Goal: Task Accomplishment & Management: Use online tool/utility

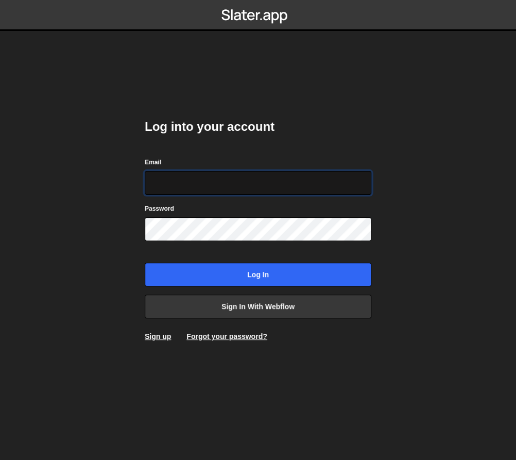
type input "pablogonzalezday@gmail.com"
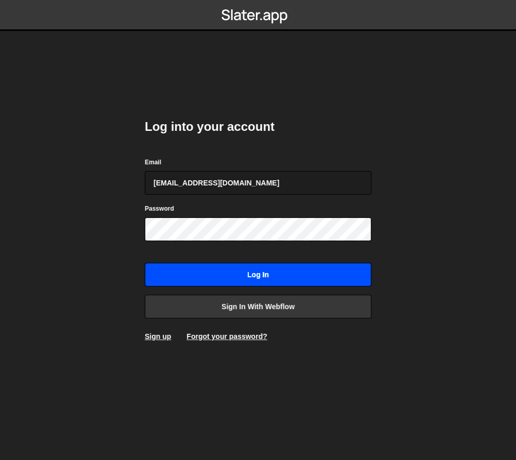
click at [206, 274] on input "Log in" at bounding box center [258, 275] width 227 height 24
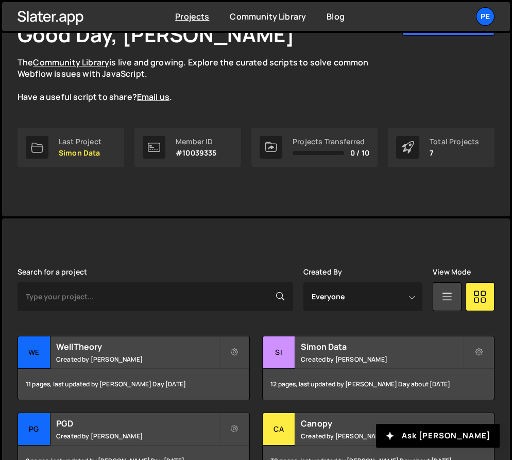
scroll to position [258, 0]
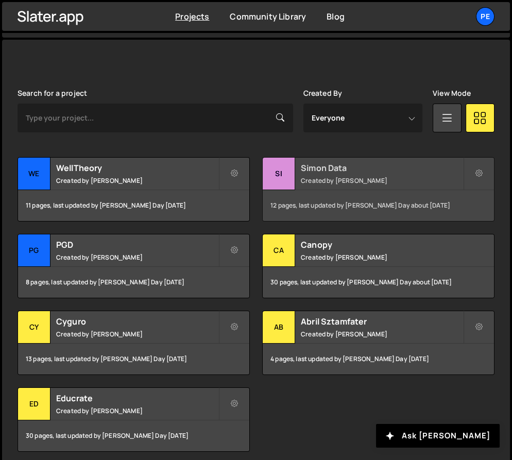
click at [344, 173] on div "Simon Data Created by Pablo Gonzalez Day" at bounding box center [378, 174] width 231 height 32
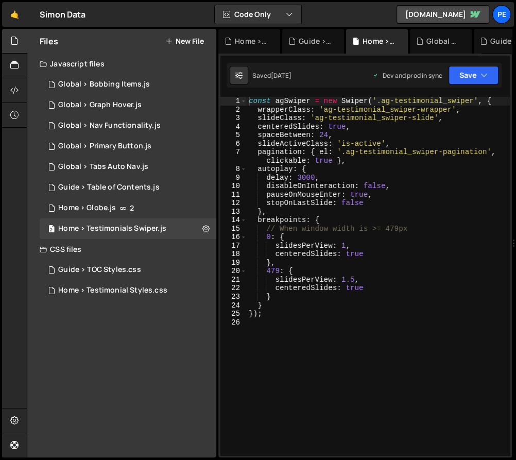
scroll to position [335, 0]
click at [143, 126] on div "Global > Nav Functionality.js" at bounding box center [109, 125] width 103 height 9
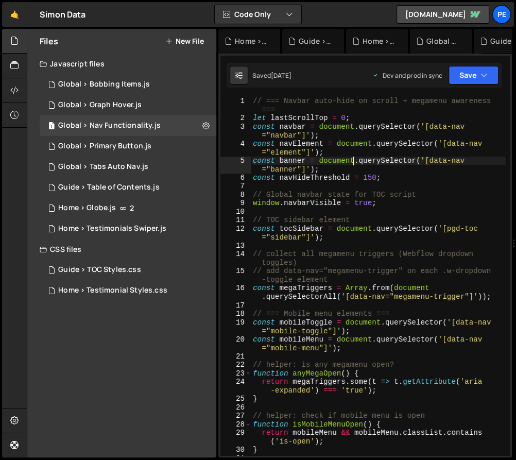
click at [355, 160] on div "// === Navbar auto-hide on scroll + megamenu awareness === let lastScrollTop = …" at bounding box center [378, 289] width 255 height 385
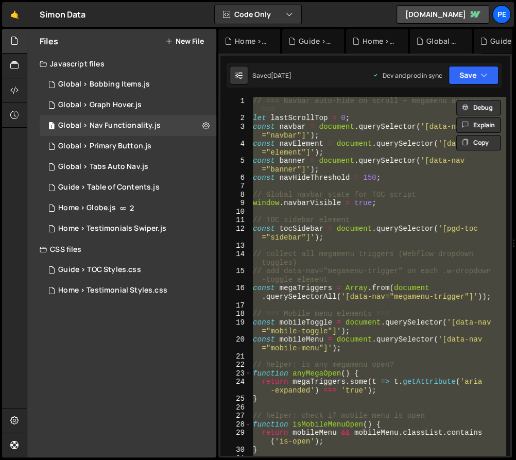
click at [307, 160] on div "// === Navbar auto-hide on scroll + megamenu awareness === let lastScrollTop = …" at bounding box center [378, 276] width 255 height 359
type textarea "const banner = document.querySelector('[data-nav="banner"]');"
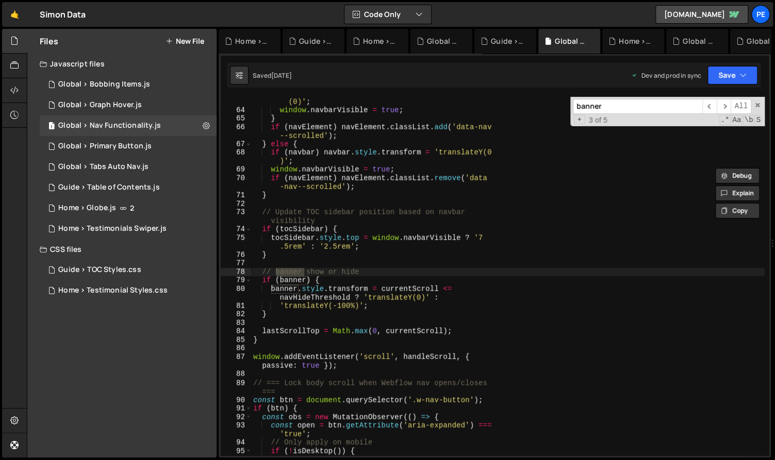
scroll to position [536, 0]
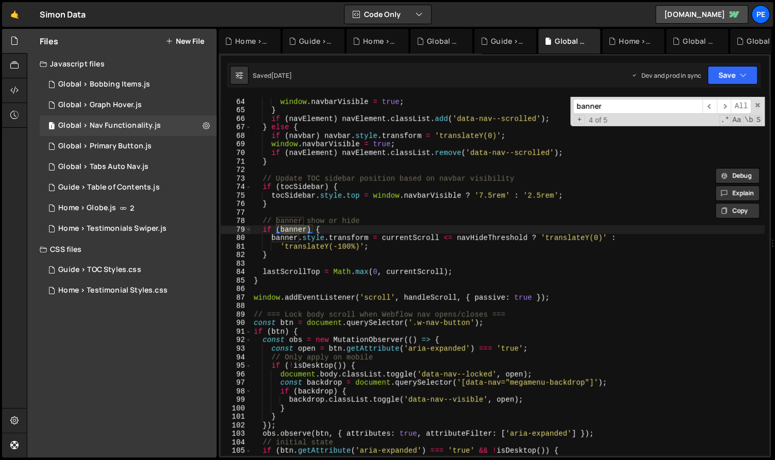
type input "banner"
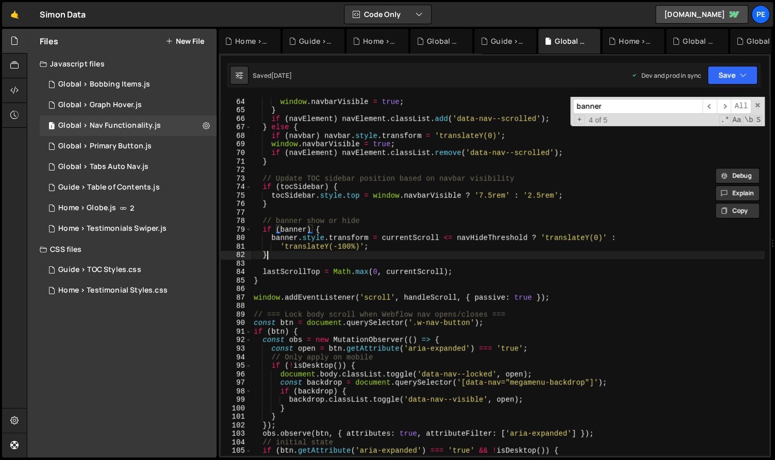
click at [307, 258] on div "if ( navbar ) navbar . style . transform = 'translateY(0)' ; window . navbarVis…" at bounding box center [508, 277] width 513 height 376
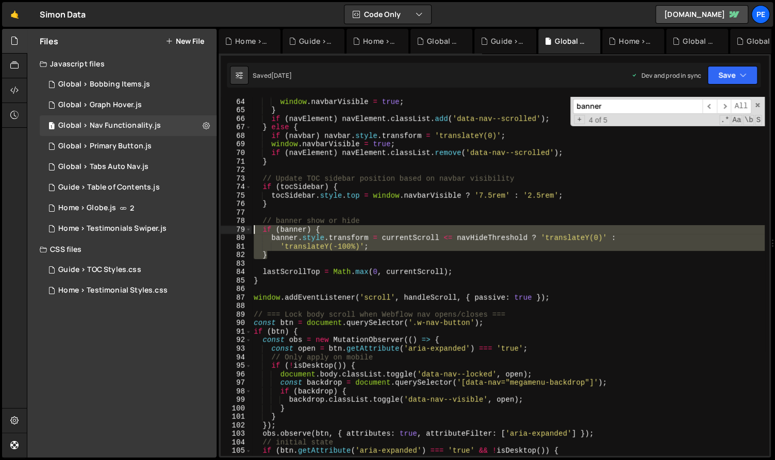
drag, startPoint x: 285, startPoint y: 256, endPoint x: 237, endPoint y: 228, distance: 54.7
click at [237, 228] on div "} 63 64 65 66 67 68 69 70 71 72 73 74 75 76 77 78 79 80 81 82 83 84 85 86 87 88…" at bounding box center [495, 276] width 548 height 359
paste textarea "}"
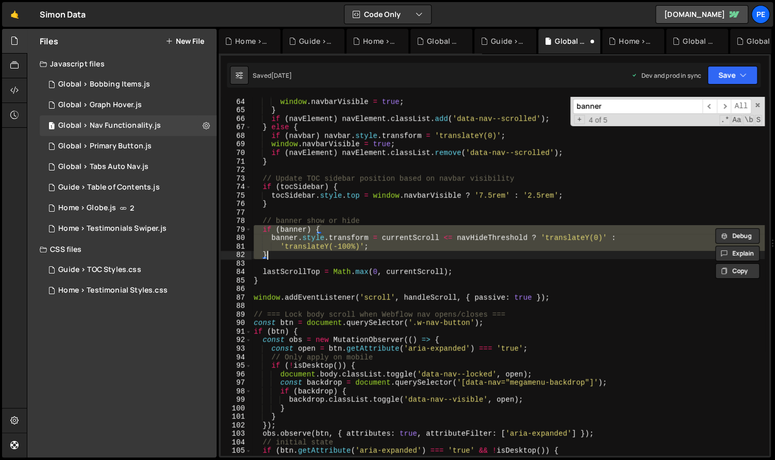
paste textarea
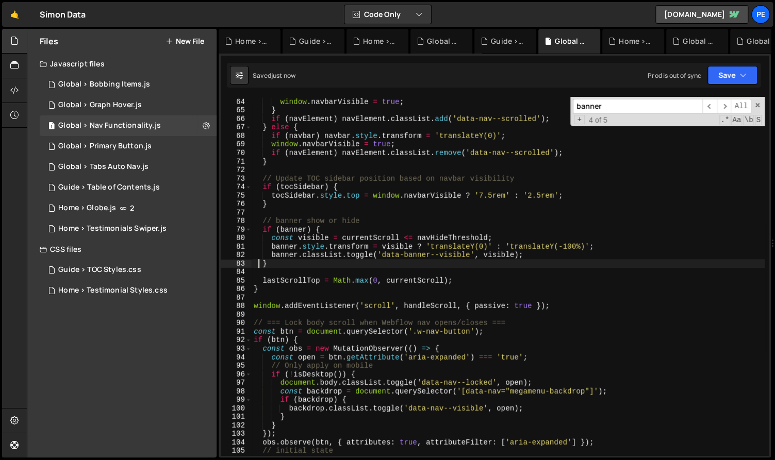
scroll to position [0, 1]
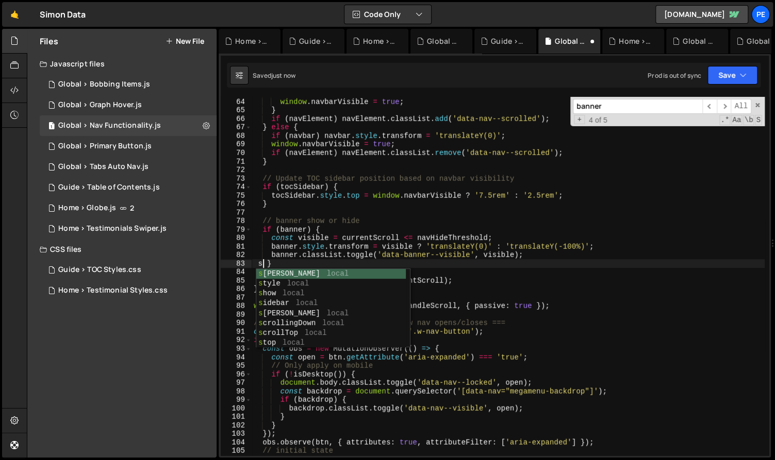
click at [417, 247] on div "if ( navbar ) navbar . style . transform = 'translateY(0)' ; window . navbarVis…" at bounding box center [508, 277] width 513 height 376
type textarea "banner.style.transform = visible ? 'translateY(0)' : 'translateY(-100%)';"
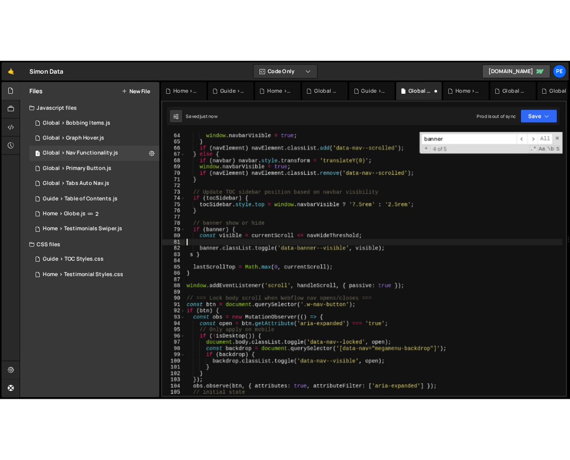
scroll to position [0, 0]
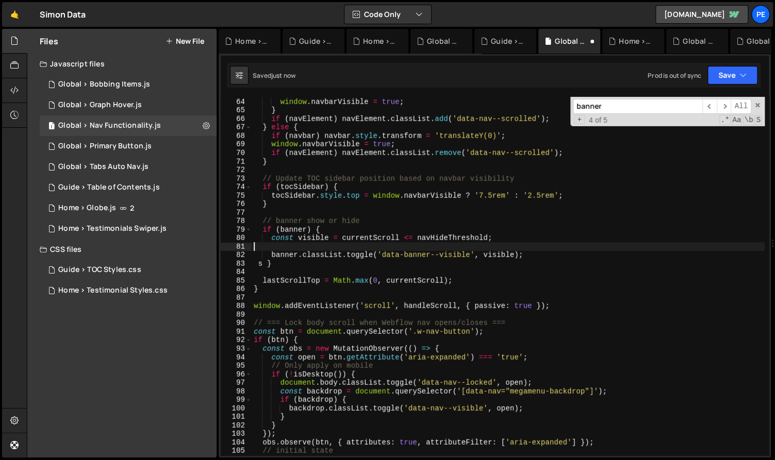
type textarea "const visible = currentScroll <= navHideThreshold;"
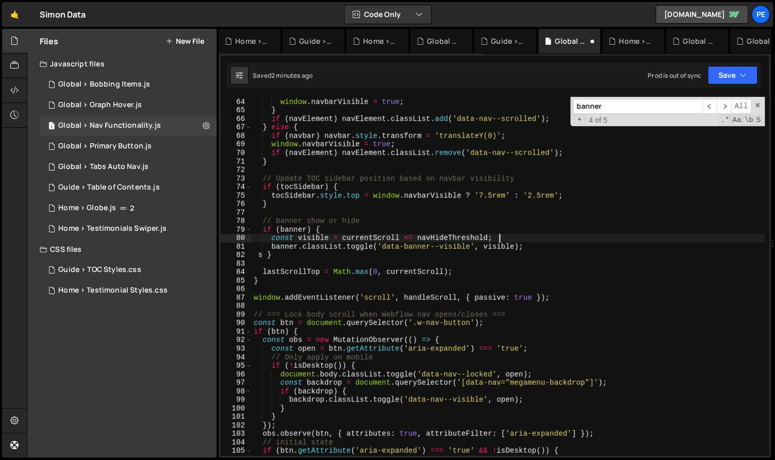
scroll to position [536, 0]
click at [411, 166] on div "if ( navbar ) navbar . style . transform = 'translateY(0)' ; window . navbarVis…" at bounding box center [508, 277] width 513 height 376
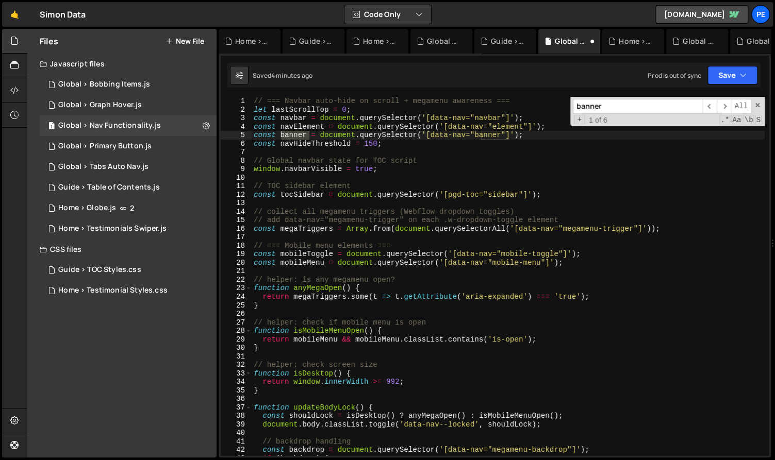
type textarea "const megaTriggers = Array.from(document.querySelectorAll('[data-nav="megamenu-…"
click at [325, 230] on div "// === Navbar auto-hide on scroll + megamenu awareness === let lastScrollTop = …" at bounding box center [508, 285] width 513 height 376
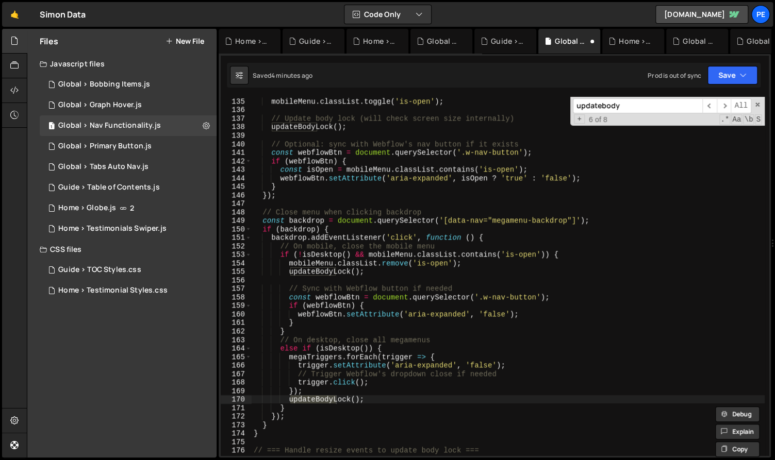
scroll to position [1361, 0]
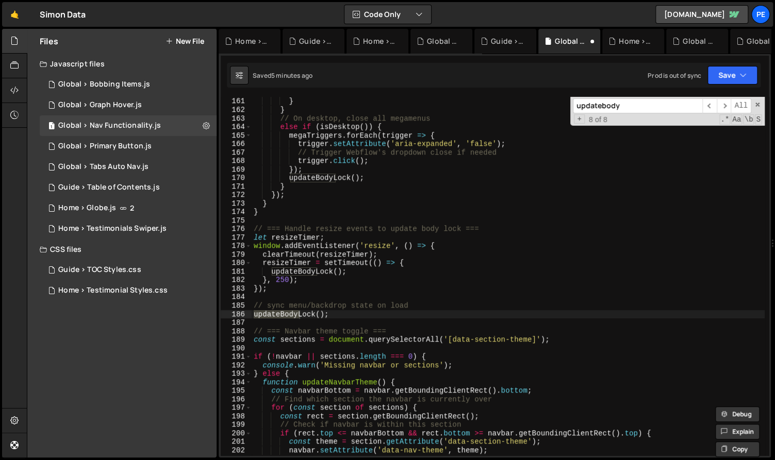
type input "updatebody"
type textarea "updateBodyLock();"
click at [337, 316] on div "webflowBtn . setAttribute ( 'aria-expanded' , 'false' ) ; } } // On desktop, cl…" at bounding box center [508, 277] width 513 height 376
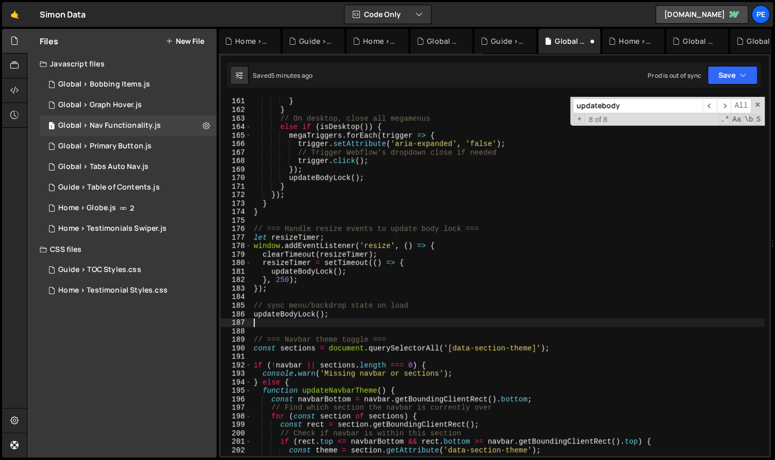
paste textarea "handleScroll()"
type textarea "updateBodyLock();"
